Goal: Find specific page/section: Find specific page/section

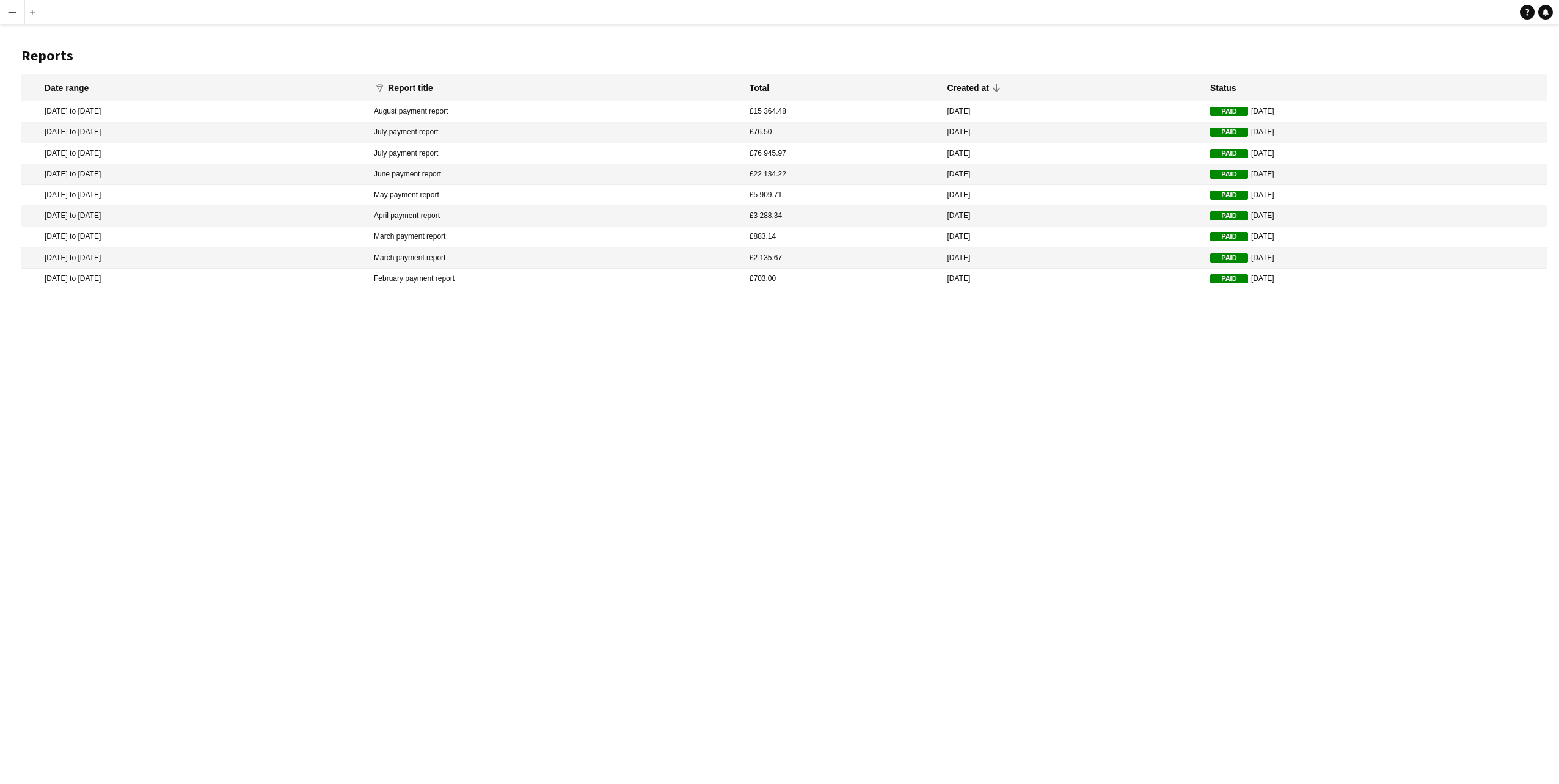
click at [11, 15] on app-icon "Menu" at bounding box center [13, 13] width 10 height 10
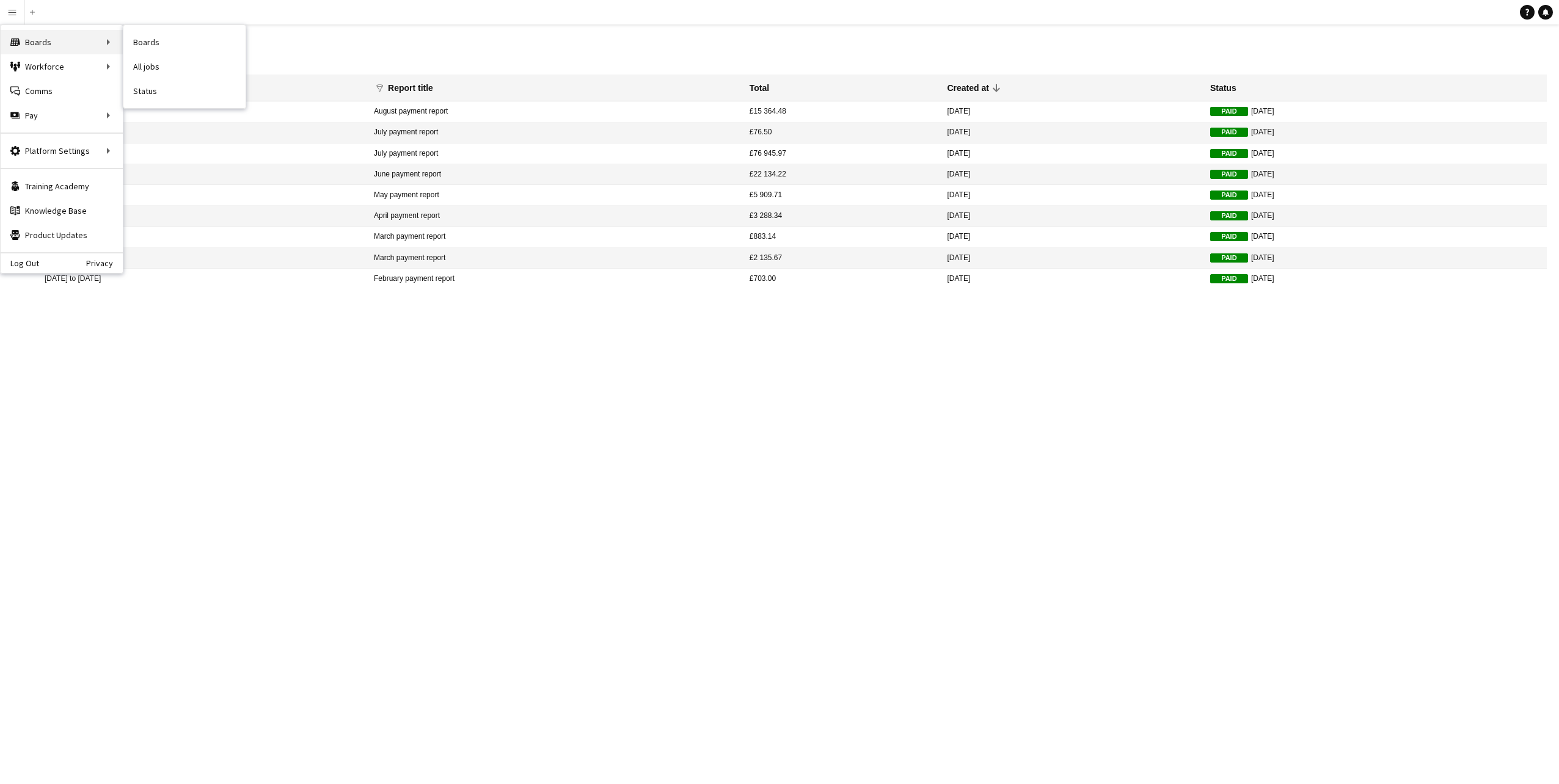
click at [13, 31] on div "Boards Boards" at bounding box center [62, 42] width 122 height 24
click at [103, 42] on div "Boards Boards" at bounding box center [62, 42] width 122 height 24
click at [136, 46] on link "Boards" at bounding box center [184, 42] width 122 height 24
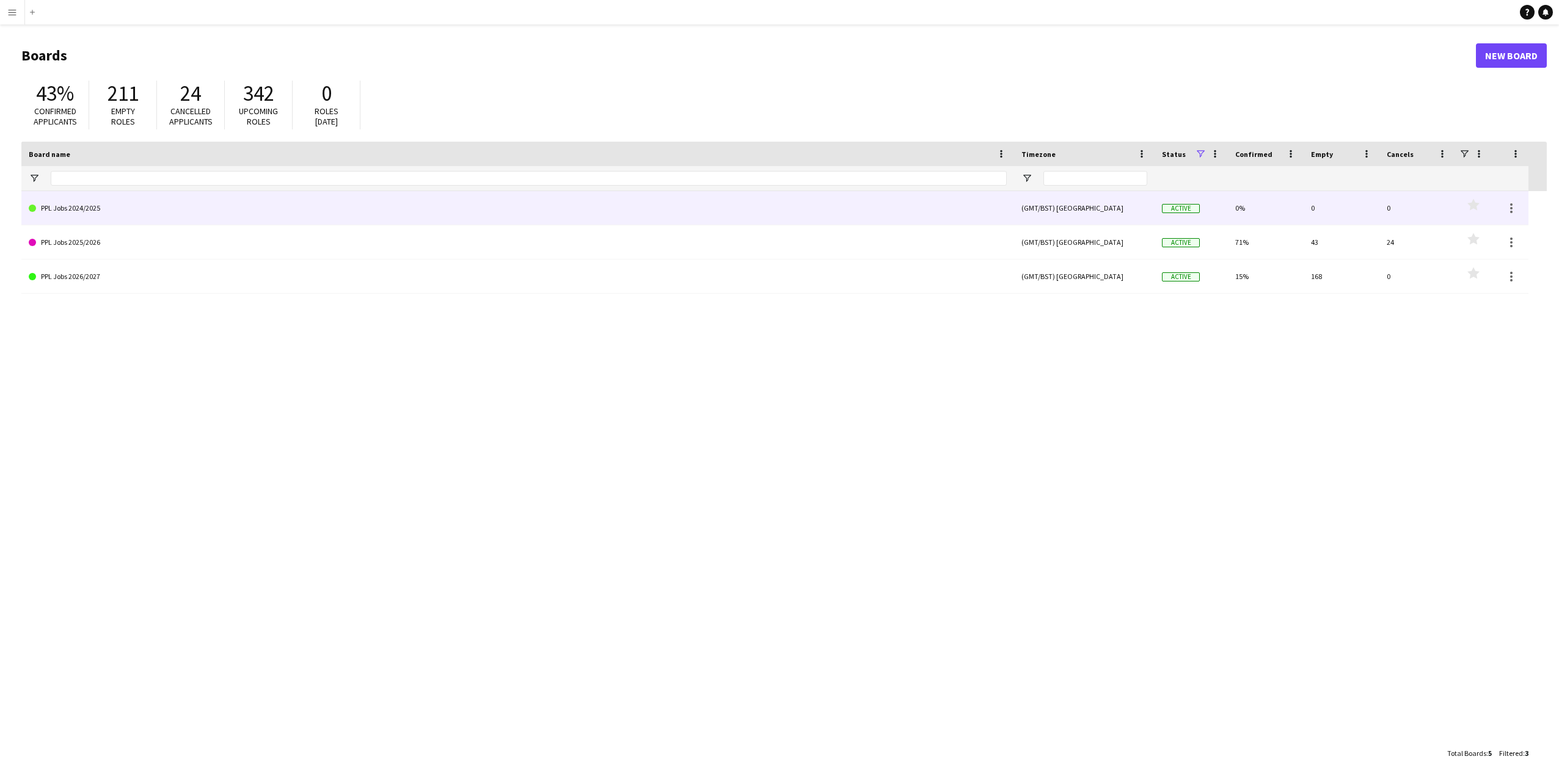
click at [112, 202] on link "PPL Jobs 2024/2025" at bounding box center [518, 208] width 978 height 34
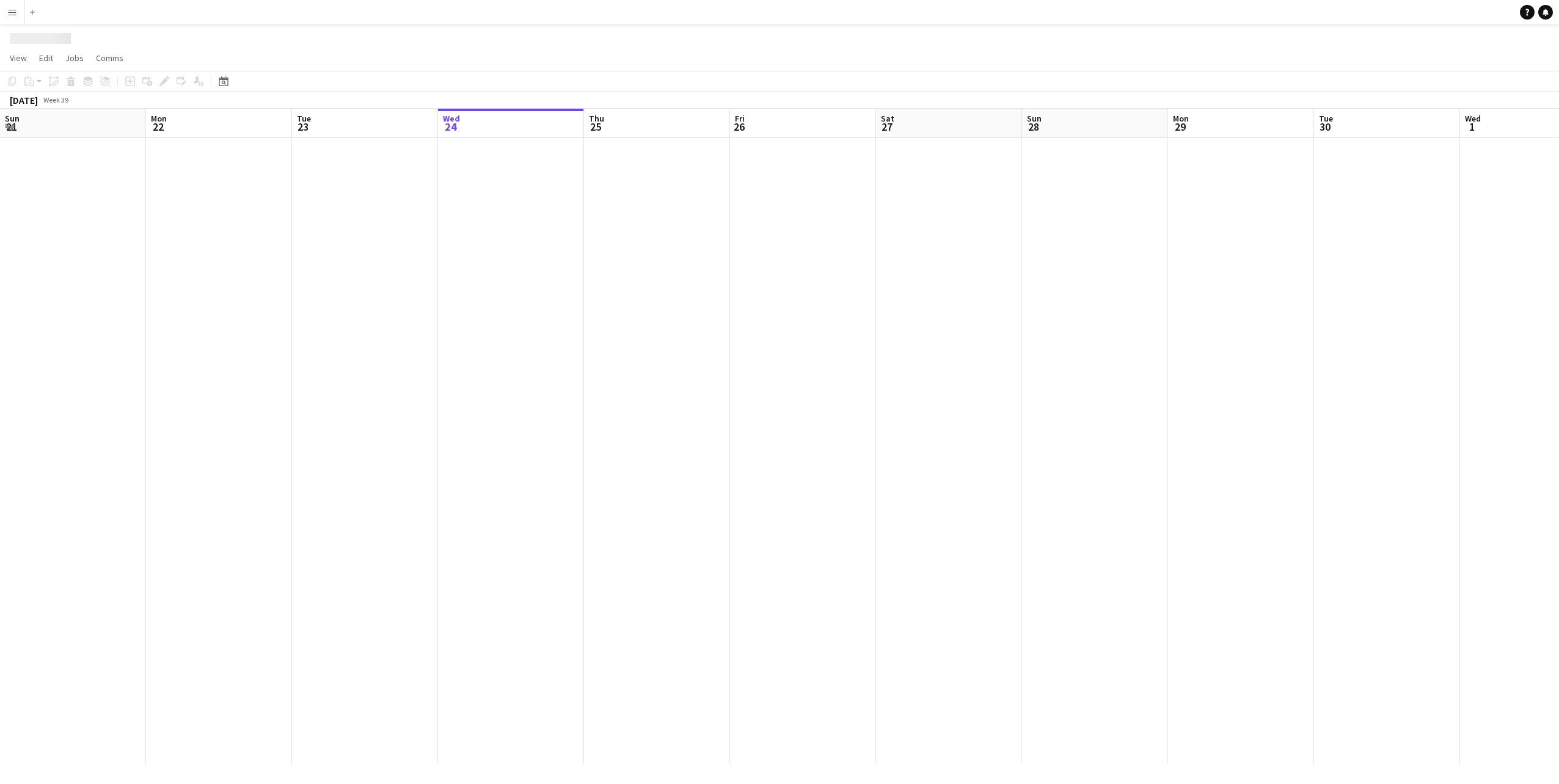
scroll to position [0, 292]
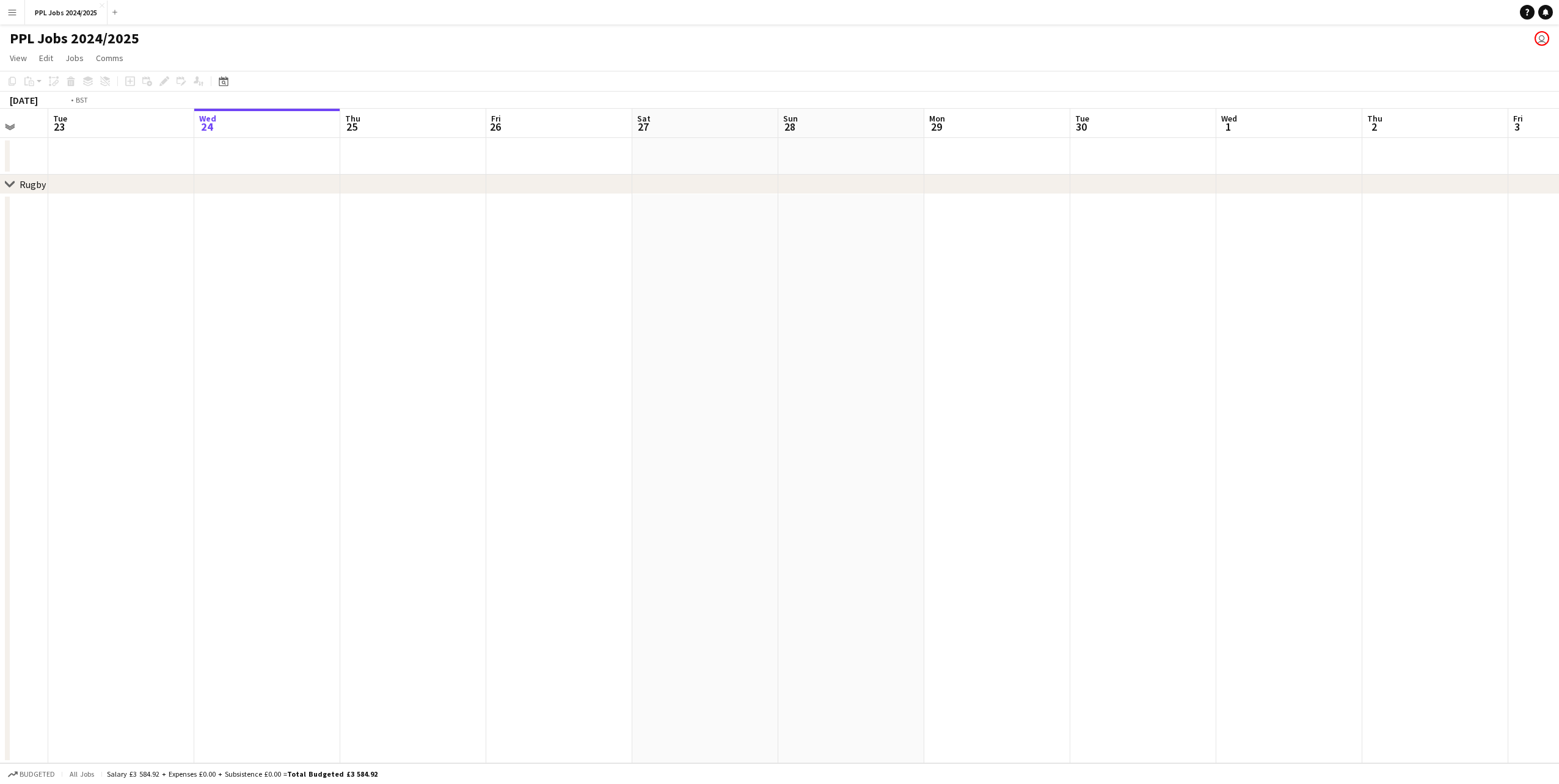
drag, startPoint x: 60, startPoint y: 320, endPoint x: 700, endPoint y: 321, distance: 640.0
click at [644, 325] on app-calendar-viewport "Sat 20 Sun 21 Mon 22 Tue 23 Wed 24 Thu 25 Fri 26 Sat 27 Sun 28 Mon 29 Tue 30 We…" at bounding box center [779, 435] width 1559 height 655
drag, startPoint x: 261, startPoint y: 373, endPoint x: 841, endPoint y: 263, distance: 590.3
click at [840, 263] on app-calendar-viewport "Wed 17 Thu 18 Fri 19 Sat 20 Sun 21 Mon 22 Tue 23 Wed 24 Thu 25 Fri 26 Sat 27 Su…" at bounding box center [779, 435] width 1559 height 655
drag, startPoint x: 474, startPoint y: 314, endPoint x: 606, endPoint y: 303, distance: 132.5
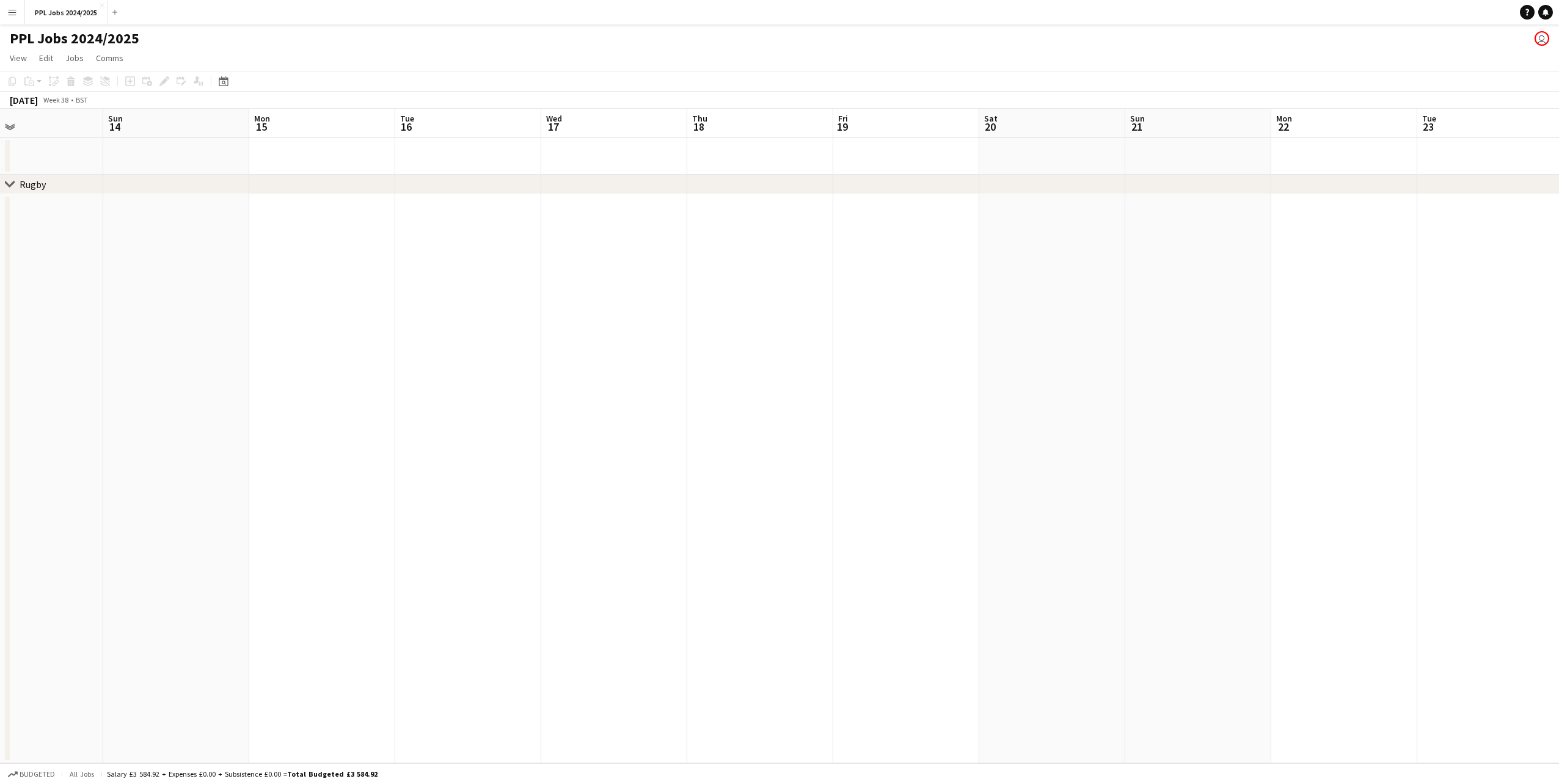
click at [666, 293] on app-calendar-viewport "Thu 11 Fri 12 Sat 13 Sun 14 Mon 15 Tue 16 Wed 17 Thu 18 Fri 19 Sat 20 Sun 21 Mo…" at bounding box center [779, 435] width 1559 height 655
click at [567, 313] on app-calendar-viewport "Wed 10 Thu 11 Fri 12 Sat 13 Sun 14 Mon 15 Tue 16 Wed 17 Thu 18 Fri 19 Sat 20 Su…" at bounding box center [779, 435] width 1559 height 655
drag, startPoint x: 118, startPoint y: 387, endPoint x: 511, endPoint y: 333, distance: 396.7
click at [529, 333] on app-calendar-viewport "Sun 7 Mon 8 Tue 9 Wed 10 Thu 11 Fri 12 Sat 13 Sun 14 Mon 15 Tue 16 Wed 17 Thu 1…" at bounding box center [779, 435] width 1559 height 655
drag, startPoint x: 42, startPoint y: 413, endPoint x: 534, endPoint y: 339, distance: 497.5
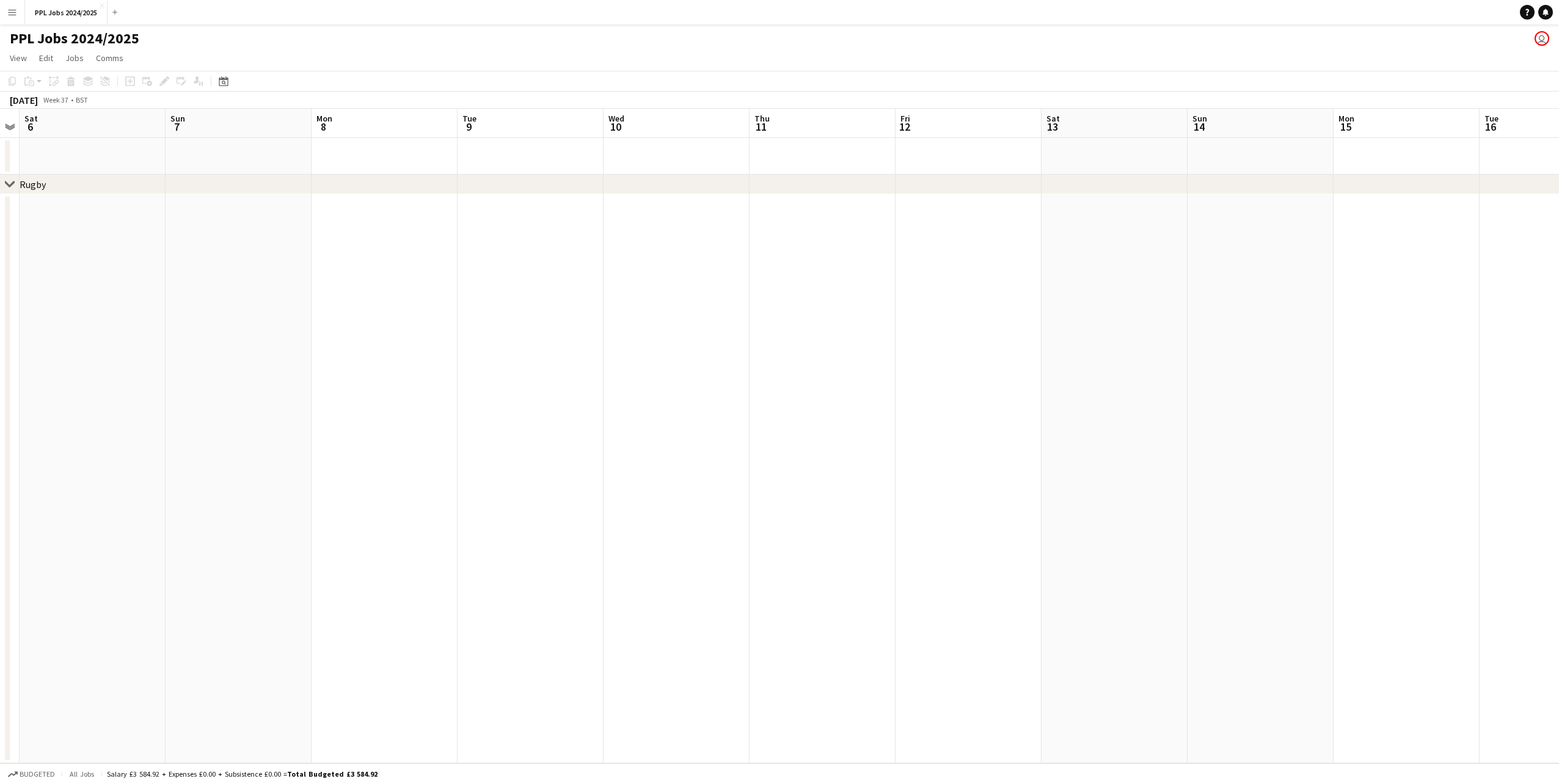
click at [534, 339] on app-calendar-viewport "Thu 4 Fri 5 Sat 6 Sun 7 Mon 8 Tue 9 Wed 10 Thu 11 Fri 12 Sat 13 Sun 14 Mon 15 T…" at bounding box center [779, 435] width 1559 height 655
drag, startPoint x: 223, startPoint y: 398, endPoint x: 614, endPoint y: 337, distance: 395.7
click at [614, 337] on app-calendar-viewport "Sun 31 Mon 1 Tue 2 Wed 3 Thu 4 Fri 5 Sat 6 Sun 7 Mon 8 Tue 9 Wed 10 Thu 11 Fri …" at bounding box center [779, 435] width 1559 height 655
drag, startPoint x: 22, startPoint y: 444, endPoint x: 489, endPoint y: 348, distance: 476.8
click at [487, 348] on app-calendar-viewport "Thu 28 Fri 29 Sat 30 Sun 31 Mon 1 Tue 2 Wed 3 Thu 4 Fri 5 Sat 6 Sun 7 Mon 8 Tue…" at bounding box center [779, 435] width 1559 height 655
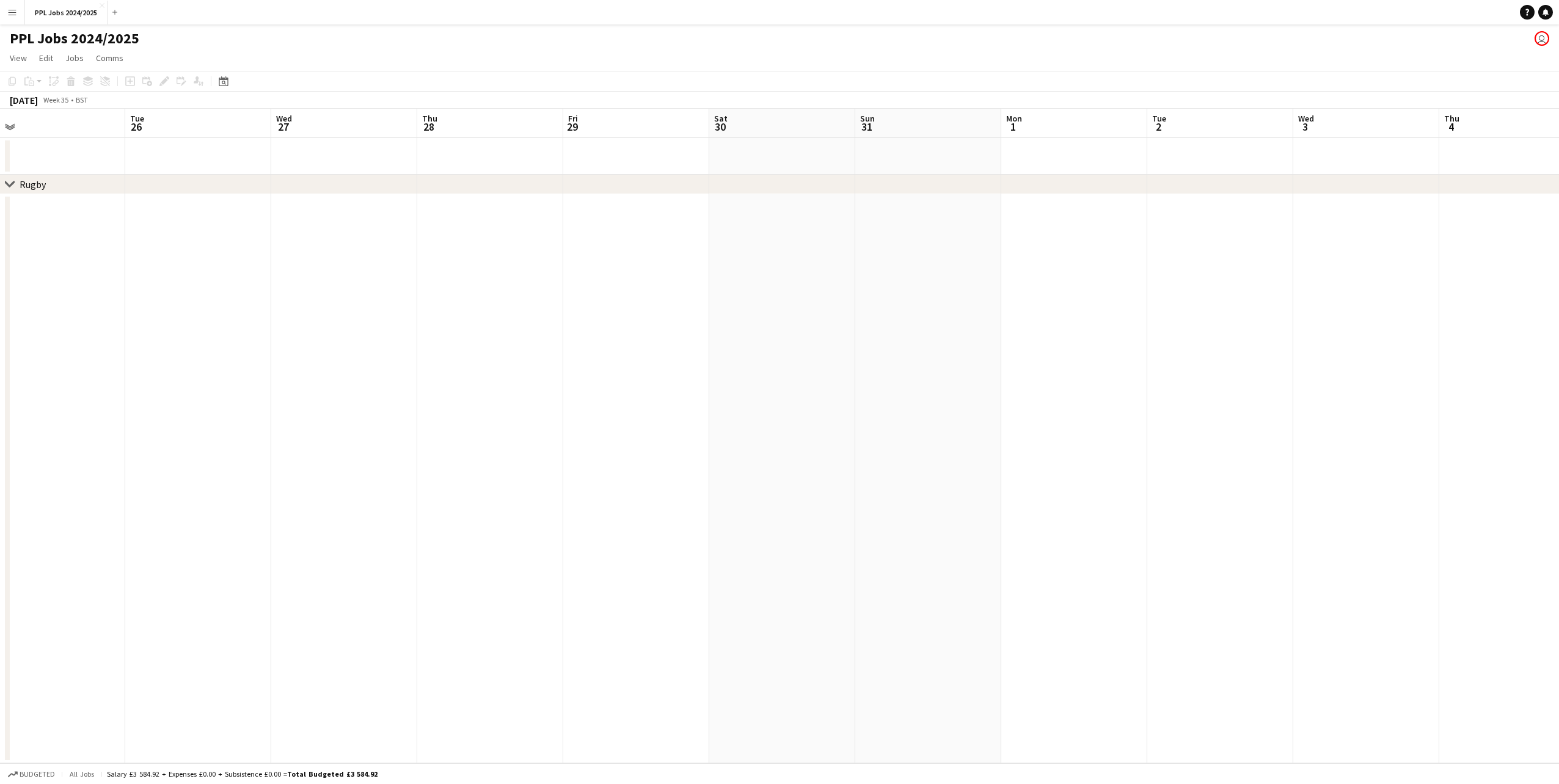
click at [418, 381] on app-calendar-viewport "Sat 23 Sun 24 Mon 25 Tue 26 Wed 27 Thu 28 Fri 29 Sat 30 Sun 31 Mon 1 Tue 2 Wed …" at bounding box center [779, 435] width 1559 height 655
drag, startPoint x: 120, startPoint y: 403, endPoint x: 508, endPoint y: 325, distance: 395.8
click at [789, 279] on app-calendar-viewport "Sat 23 Sun 24 Mon 25 Tue 26 Wed 27 Thu 28 Fri 29 Sat 30 Sun 31 Mon 1 Tue 2 Wed …" at bounding box center [779, 435] width 1559 height 655
drag, startPoint x: 317, startPoint y: 350, endPoint x: 643, endPoint y: 327, distance: 326.8
click at [618, 327] on app-calendar-viewport "Mon 18 Tue 19 Wed 20 Thu 21 Fri 22 Sat 23 Sun 24 Mon 25 Tue 26 Wed 27 Thu 28 Fr…" at bounding box center [779, 435] width 1559 height 655
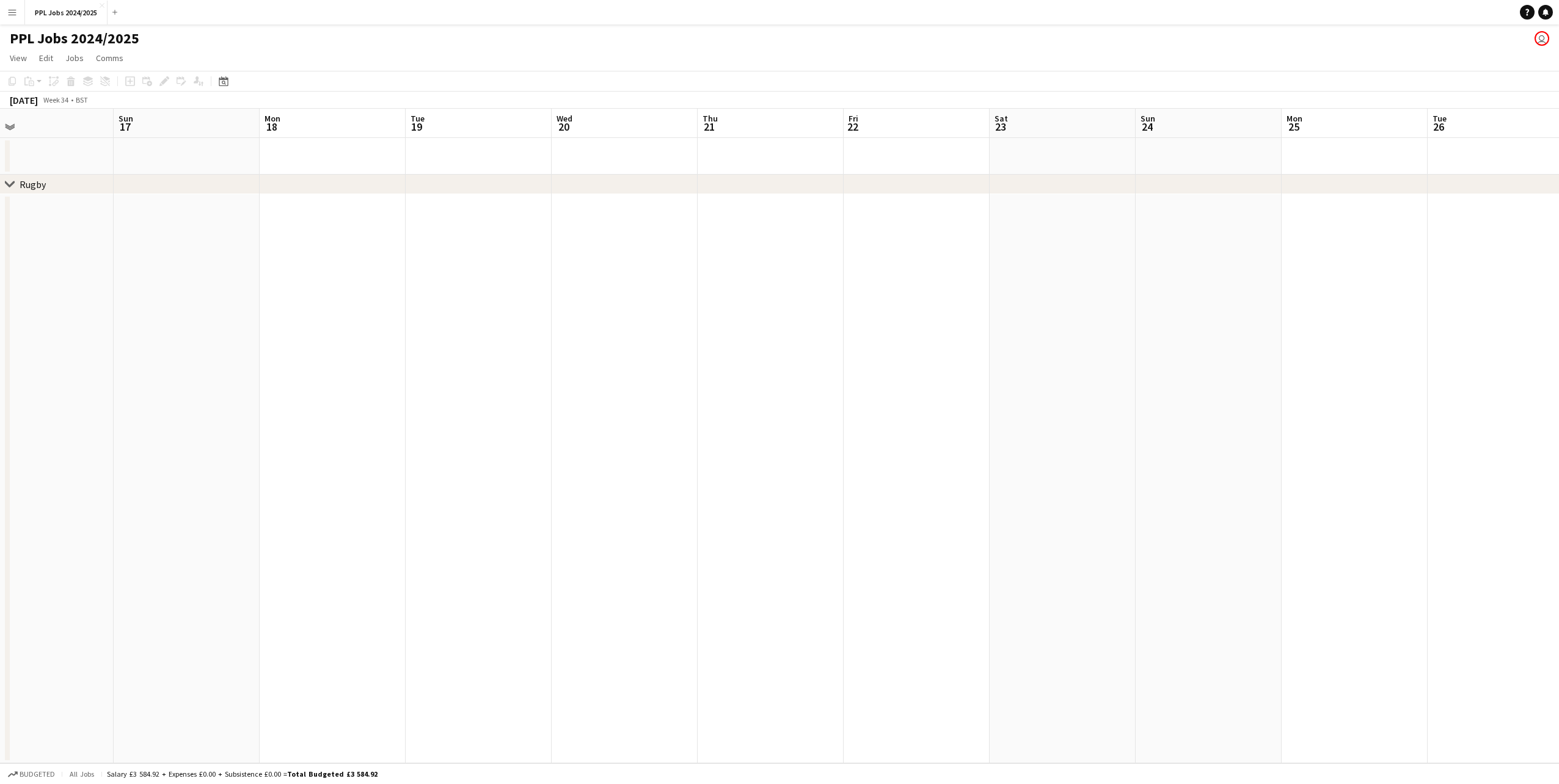
drag, startPoint x: 193, startPoint y: 424, endPoint x: 663, endPoint y: 373, distance: 472.8
click at [673, 378] on app-calendar-viewport "Thu 14 Fri 15 Sat 16 Sun 17 Mon 18 Tue 19 Wed 20 Thu 21 Fri 22 Sat 23 Sun 24 Mo…" at bounding box center [779, 435] width 1559 height 655
drag, startPoint x: 197, startPoint y: 448, endPoint x: 878, endPoint y: 367, distance: 685.8
click at [788, 369] on app-calendar-viewport "Mon 11 Tue 12 Wed 13 Thu 14 Fri 15 Sat 16 Sun 17 Mon 18 Tue 19 Wed 20 Thu 21 Fr…" at bounding box center [779, 435] width 1559 height 655
drag, startPoint x: 157, startPoint y: 467, endPoint x: 719, endPoint y: 372, distance: 570.0
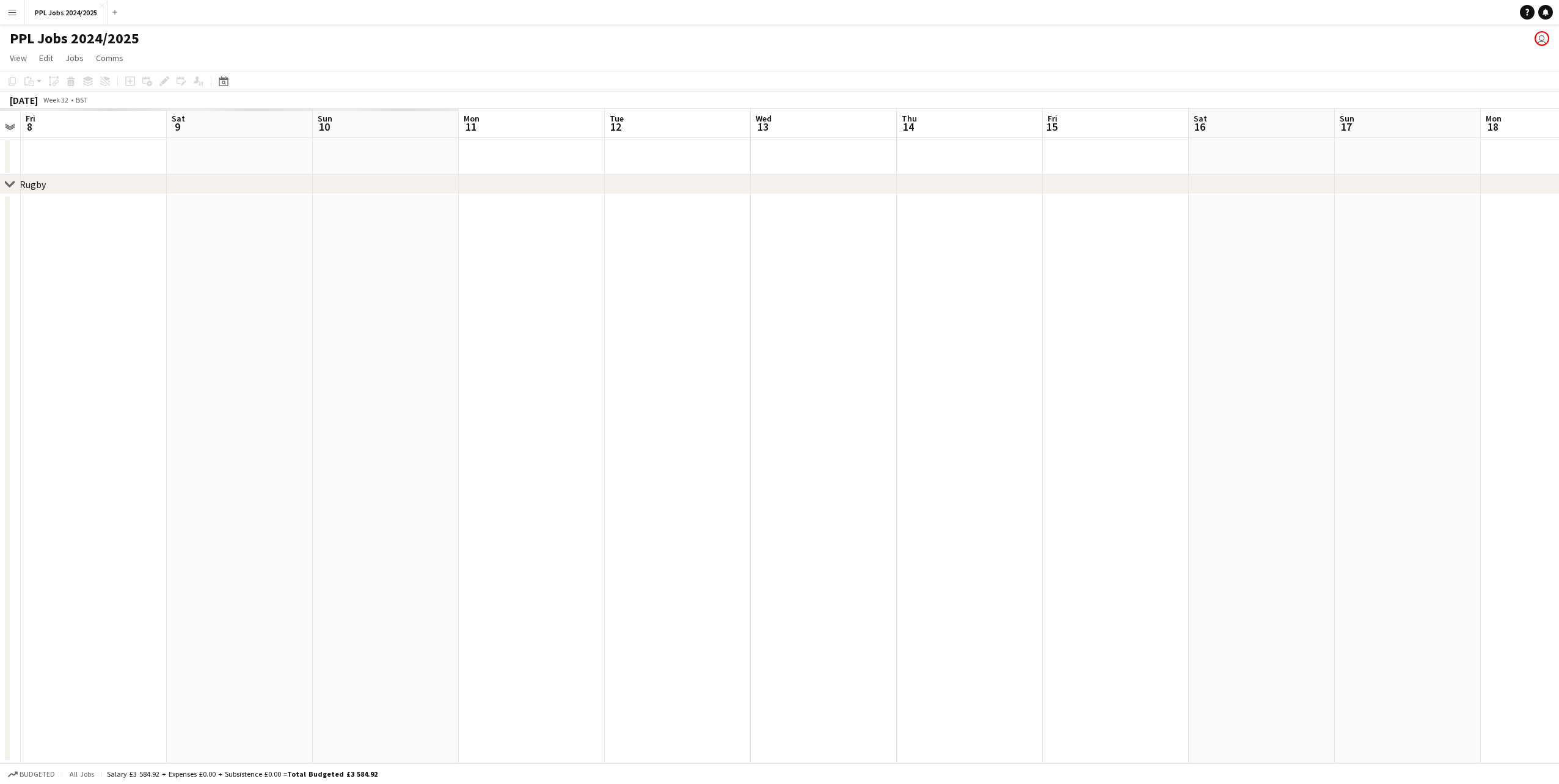
click at [694, 372] on app-calendar-viewport "Tue 5 Wed 6 Thu 7 Fri 8 Sat 9 Sun 10 Mon 11 Tue 12 Wed 13 Thu 14 Fri 15 Sat 16 …" at bounding box center [779, 435] width 1559 height 655
drag, startPoint x: 695, startPoint y: 369, endPoint x: 832, endPoint y: 360, distance: 137.3
click at [824, 363] on app-calendar-viewport "Sun 3 Mon 4 Tue 5 Wed 6 Thu 7 Fri 8 Sat 9 Sun 10 Mon 11 Tue 12 Wed 13 Thu 14 Fr…" at bounding box center [779, 435] width 1559 height 655
drag, startPoint x: 545, startPoint y: 409, endPoint x: 687, endPoint y: 426, distance: 143.0
click at [866, 381] on app-calendar-viewport "Sun 27 Mon 28 Tue 29 Wed 30 Thu 31 Fri 1 Sat 2 Sun 3 Mon 4 Tue 5 Wed 6 Thu 7 Fr…" at bounding box center [779, 435] width 1559 height 655
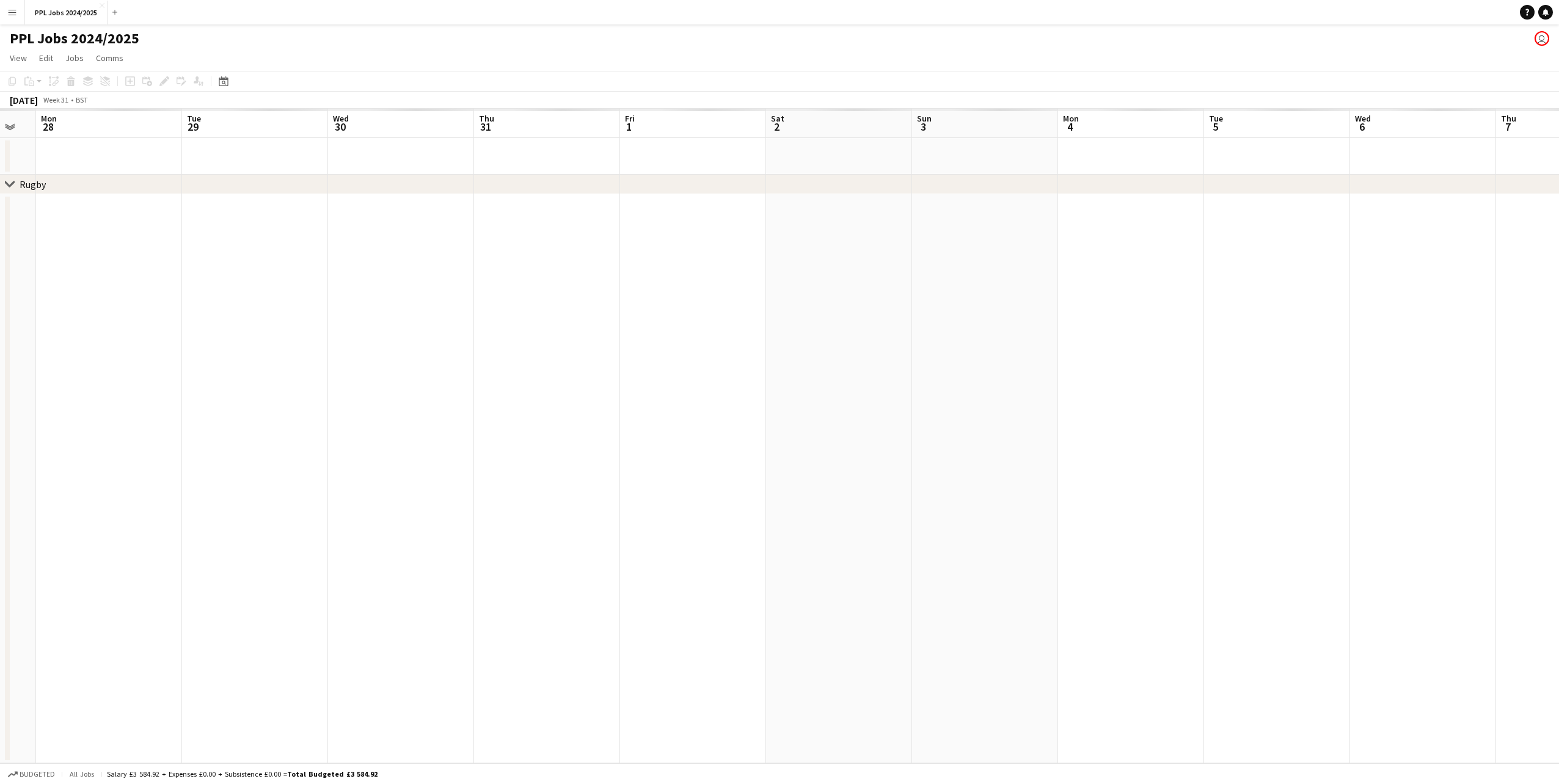
drag, startPoint x: 183, startPoint y: 483, endPoint x: 789, endPoint y: 399, distance: 611.8
click at [648, 422] on app-calendar-viewport "Sat 26 Sun 27 Mon 28 Tue 29 Wed 30 Thu 31 Fri 1 Sat 2 Sun 3 Mon 4 Tue 5 Wed 6 T…" at bounding box center [779, 435] width 1559 height 655
drag, startPoint x: 168, startPoint y: 469, endPoint x: 842, endPoint y: 386, distance: 679.1
click at [799, 397] on app-calendar-viewport "Sat 19 Sun 20 Mon 21 Tue 22 Wed 23 Thu 24 Fri 25 Sat 26 Sun 27 Mon 28 Tue 29 We…" at bounding box center [779, 435] width 1559 height 655
drag, startPoint x: 68, startPoint y: 433, endPoint x: 744, endPoint y: 392, distance: 677.2
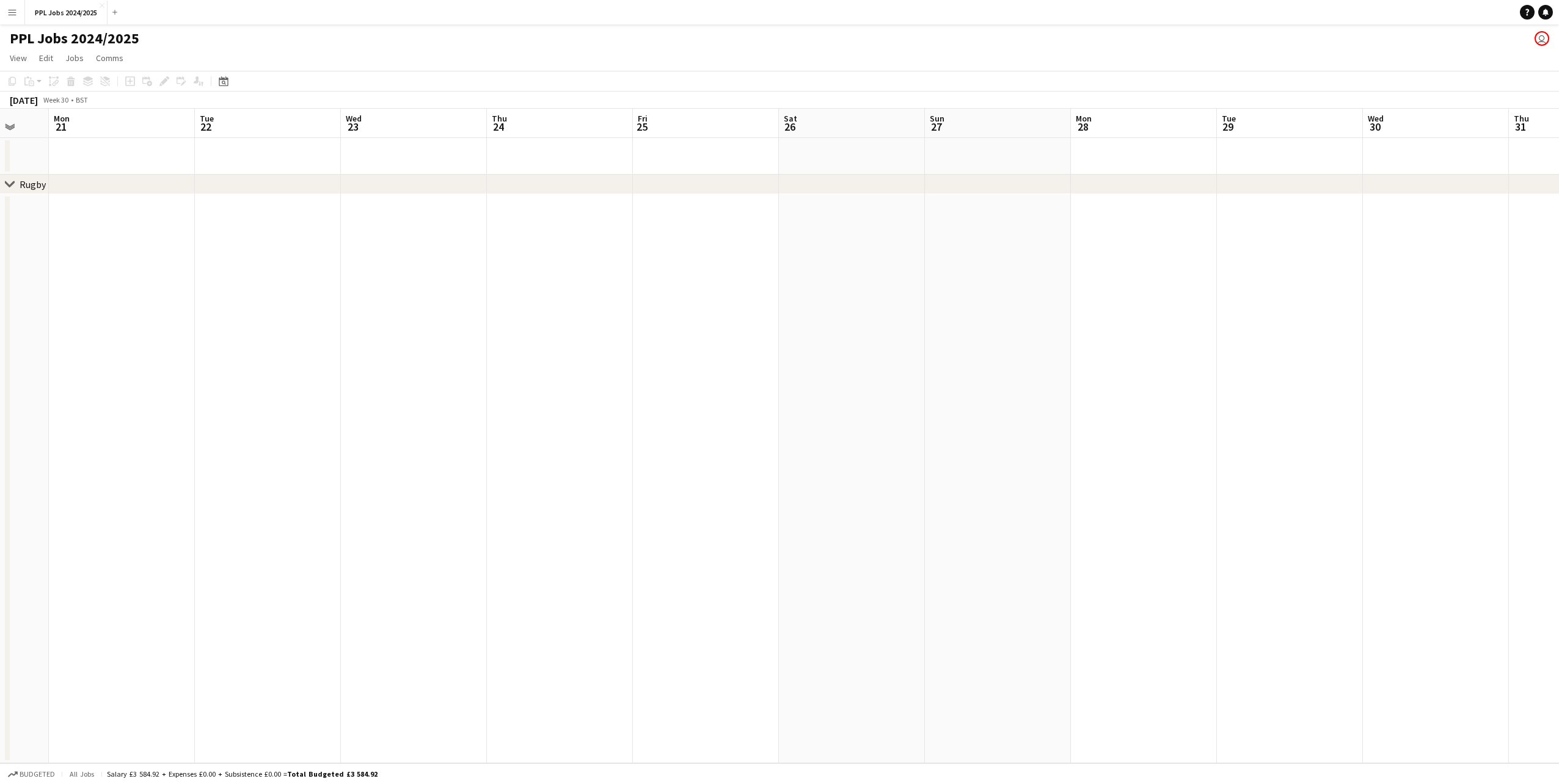
click at [776, 394] on app-calendar-viewport "Fri 18 Sat 19 Sun 20 Mon 21 Tue 22 Wed 23 Thu 24 Fri 25 Sat 26 Sun 27 Mon 28 Tu…" at bounding box center [779, 435] width 1559 height 655
drag, startPoint x: 488, startPoint y: 433, endPoint x: 586, endPoint y: 441, distance: 98.3
click at [884, 401] on app-calendar-viewport "Tue 8 Wed 9 Thu 10 Fri 11 Sat 12 Sun 13 Mon 14 Tue 15 Wed 16 Thu 17 Fri 18 Sat …" at bounding box center [779, 435] width 1559 height 655
drag, startPoint x: 237, startPoint y: 480, endPoint x: 824, endPoint y: 414, distance: 590.7
click at [819, 415] on app-calendar-viewport "Tue 8 Wed 9 Thu 10 Fri 11 Sat 12 Sun 13 Mon 14 Tue 15 Wed 16 Thu 17 Fri 18 Sat …" at bounding box center [779, 435] width 1559 height 655
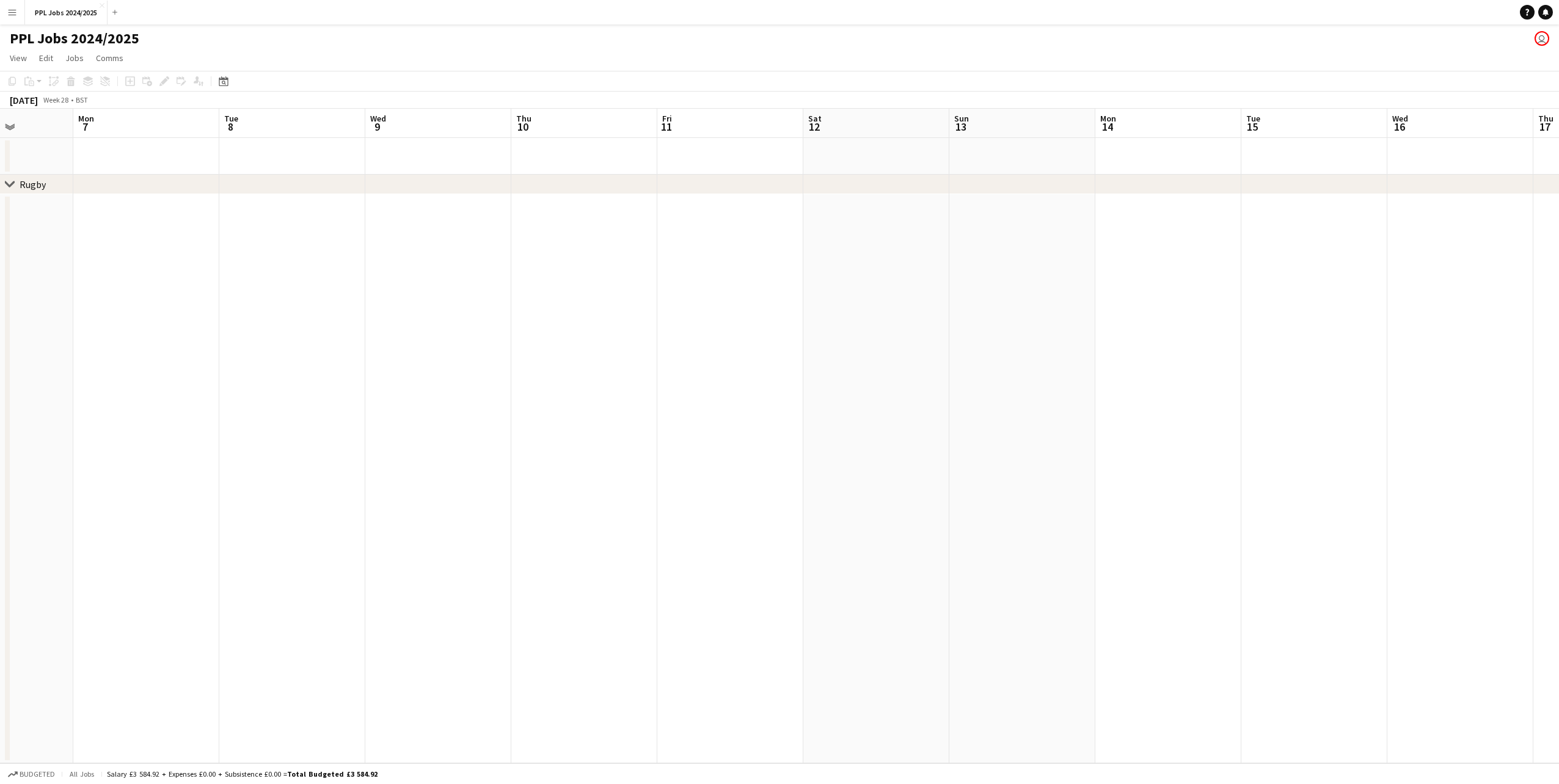
click at [648, 459] on app-calendar-viewport "Fri 4 Sat 5 Sun 6 Mon 7 Tue 8 Wed 9 Thu 10 Fri 11 Sat 12 Sun 13 Mon 14 Tue 15 W…" at bounding box center [779, 435] width 1559 height 655
drag, startPoint x: 218, startPoint y: 478, endPoint x: 799, endPoint y: 412, distance: 584.7
click at [804, 412] on app-calendar-viewport "Thu 26 Fri 27 Sat 28 Sun 29 Mon 30 Tue 1 Wed 2 Thu 3 Fri 4 Sat 5 Sun 6 Mon 7 Tu…" at bounding box center [779, 435] width 1559 height 655
drag, startPoint x: 182, startPoint y: 467, endPoint x: 849, endPoint y: 409, distance: 669.5
click at [842, 410] on app-calendar-viewport "Wed 25 Thu 26 Fri 27 Sat 28 Sun 29 Mon 30 Tue 1 Wed 2 Thu 3 Fri 4 Sat 5 Sun 6 M…" at bounding box center [779, 435] width 1559 height 655
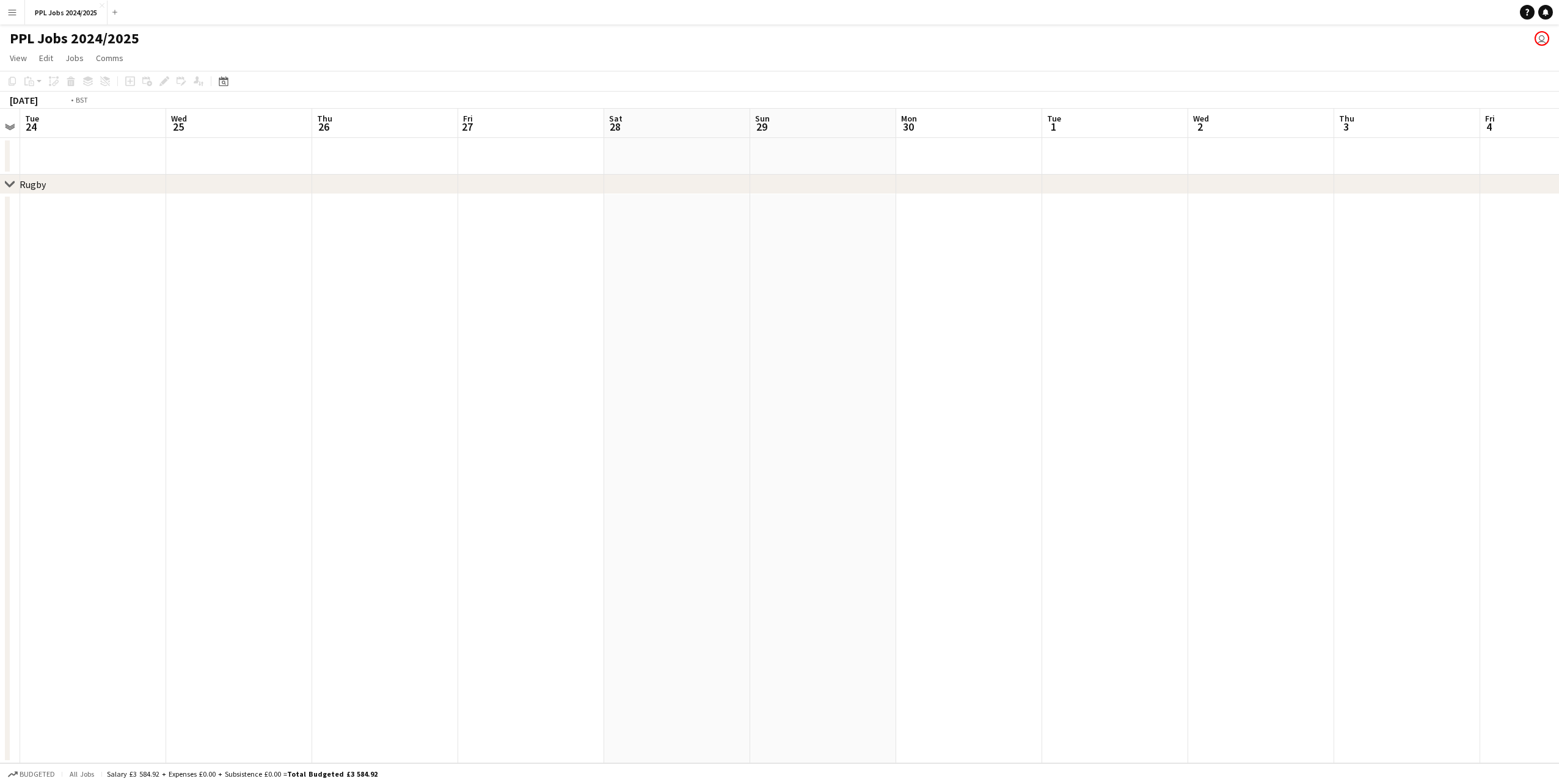
click at [788, 417] on app-calendar-viewport "Sat 21 Sun 22 Mon 23 Tue 24 Wed 25 Thu 26 Fri 27 Sat 28 Sun 29 Mon 30 Tue 1 Wed…" at bounding box center [779, 435] width 1559 height 655
drag, startPoint x: 143, startPoint y: 464, endPoint x: 861, endPoint y: 376, distance: 723.4
click at [861, 376] on app-calendar-viewport "Tue 17 Wed 18 Thu 19 Fri 20 Sat 21 Sun 22 Mon 23 Tue 24 Wed 25 Thu 26 Fri 27 Sa…" at bounding box center [779, 435] width 1559 height 655
drag, startPoint x: 277, startPoint y: 433, endPoint x: 799, endPoint y: 362, distance: 526.8
click at [799, 362] on app-calendar-viewport "Wed 11 Thu 12 Fri 13 Sat 14 Sun 15 Mon 16 Tue 17 Wed 18 Thu 19 Fri 20 Sat 21 Su…" at bounding box center [779, 435] width 1559 height 655
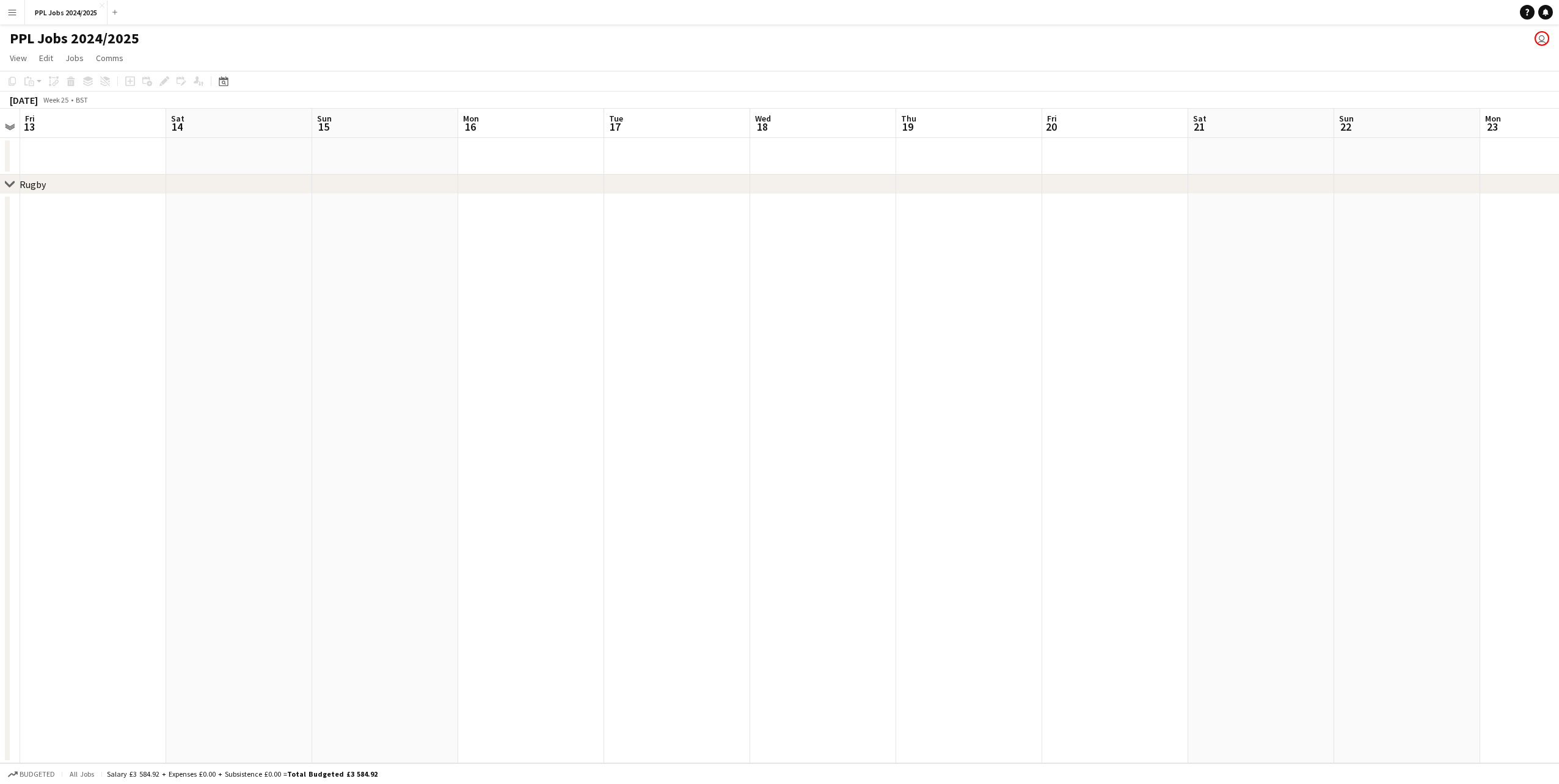
scroll to position [0, 275]
click at [13, 9] on app-icon "Menu" at bounding box center [13, 13] width 10 height 10
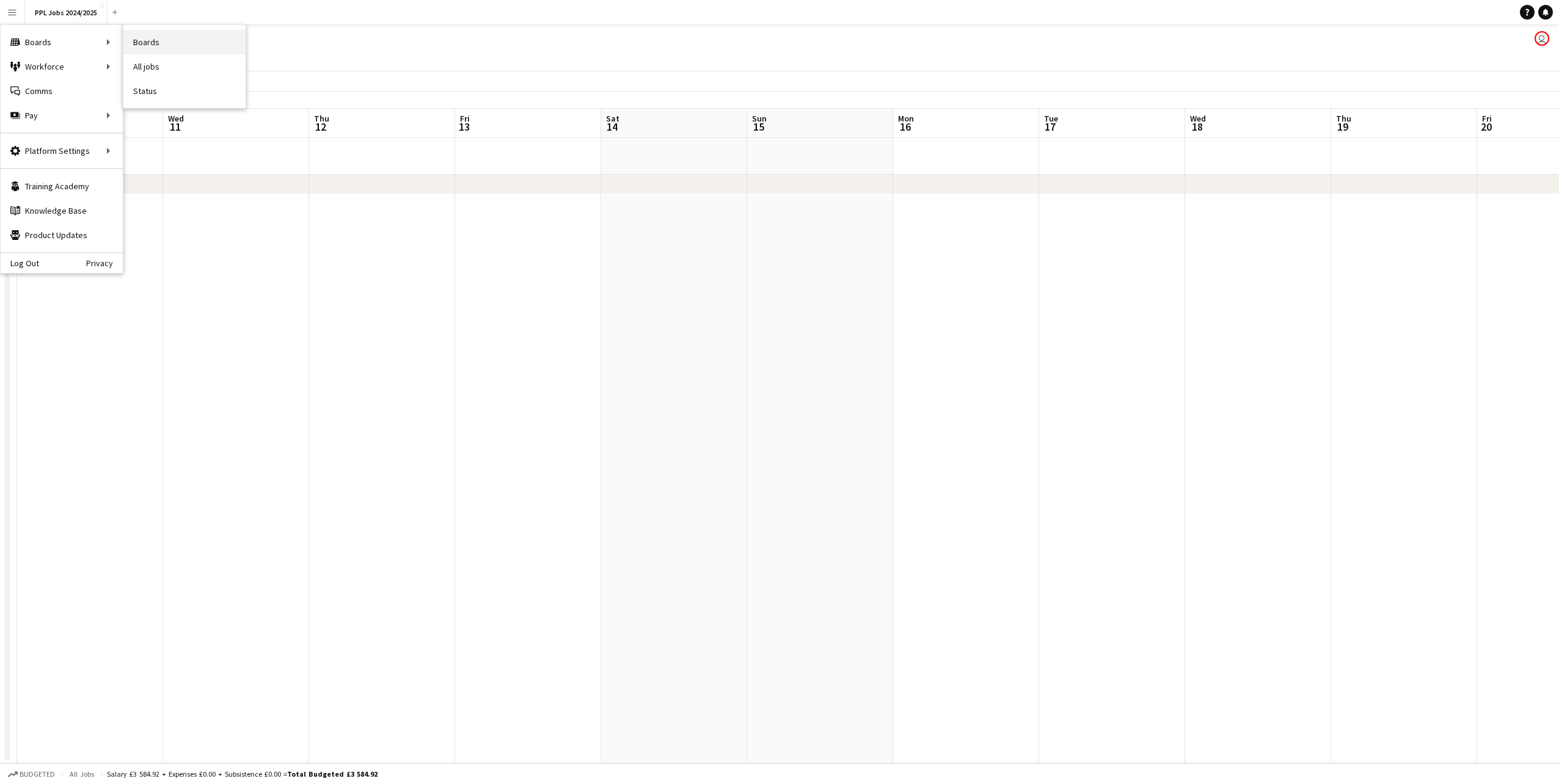
click at [146, 43] on link "Boards" at bounding box center [184, 42] width 122 height 24
